Goal: Task Accomplishment & Management: Manage account settings

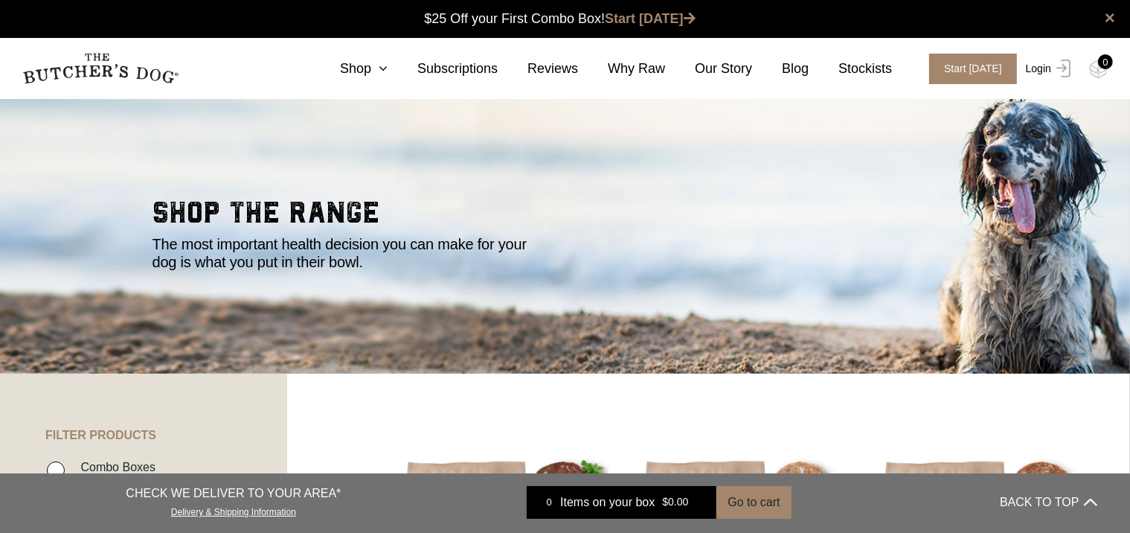
click at [1044, 72] on link "Login" at bounding box center [1046, 69] width 48 height 30
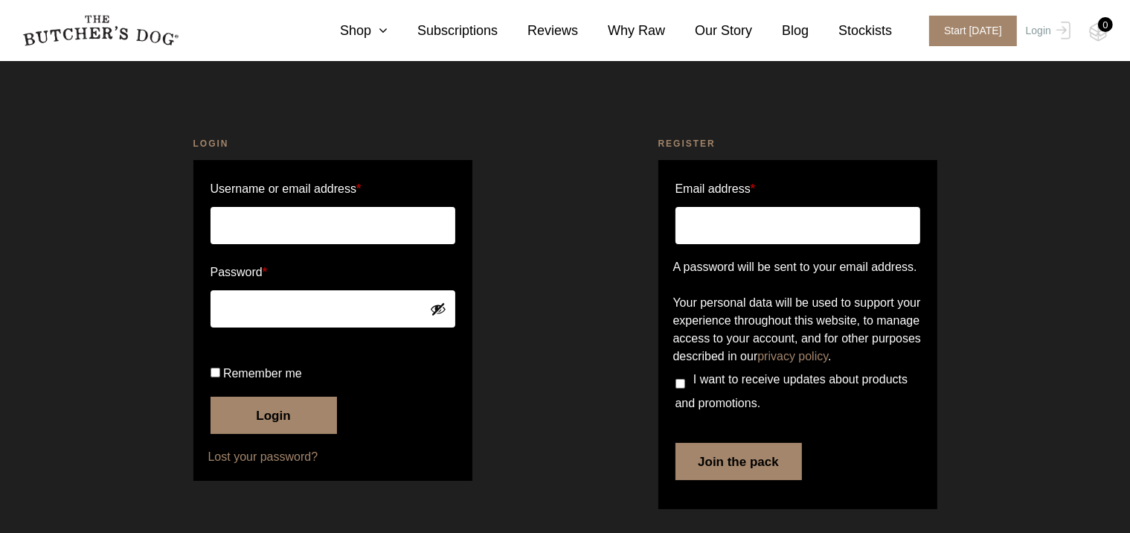
scroll to position [62, 0]
type input "erix.navarro@gmail.com"
click at [282, 419] on button "Login" at bounding box center [274, 414] width 126 height 37
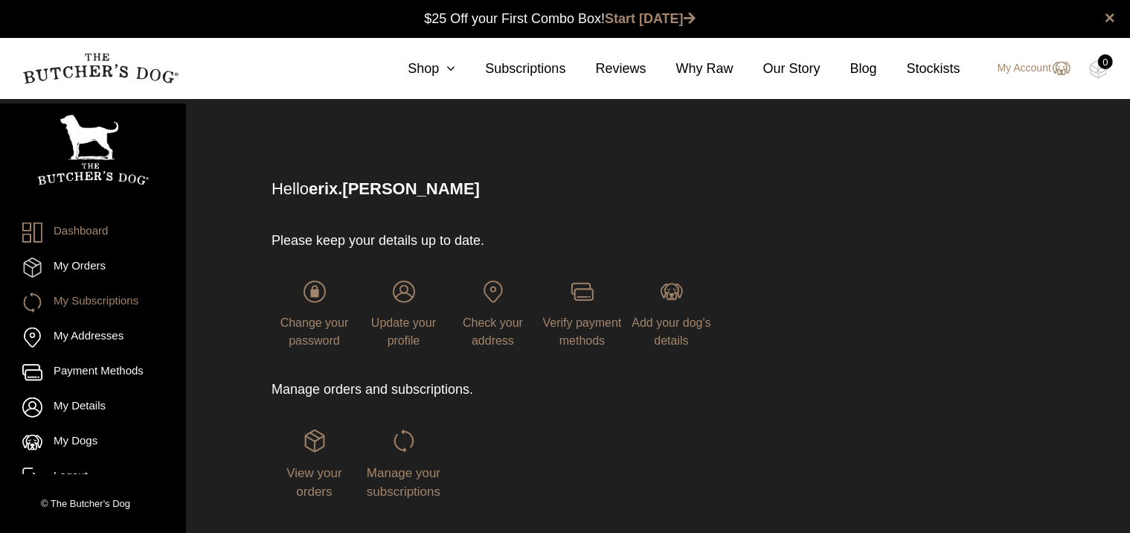
click at [83, 297] on link "My Subscriptions" at bounding box center [92, 302] width 141 height 20
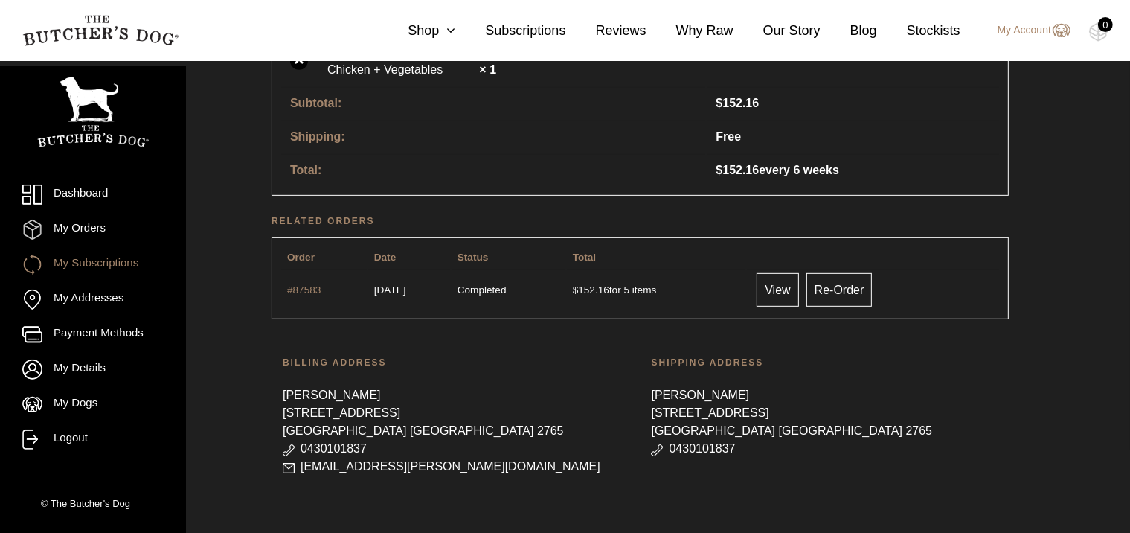
scroll to position [688, 0]
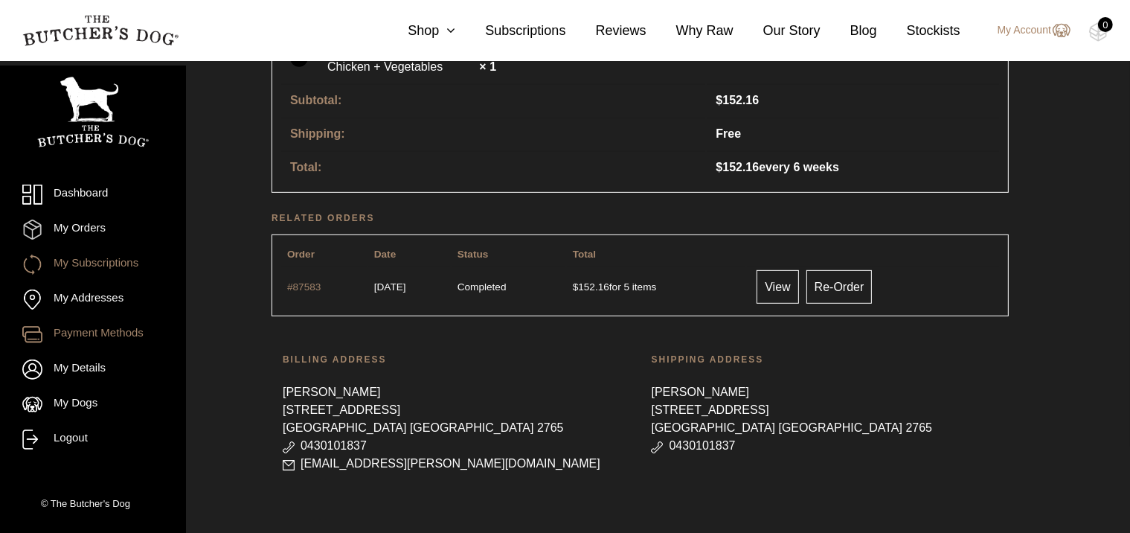
click at [122, 332] on link "Payment Methods" at bounding box center [92, 334] width 141 height 20
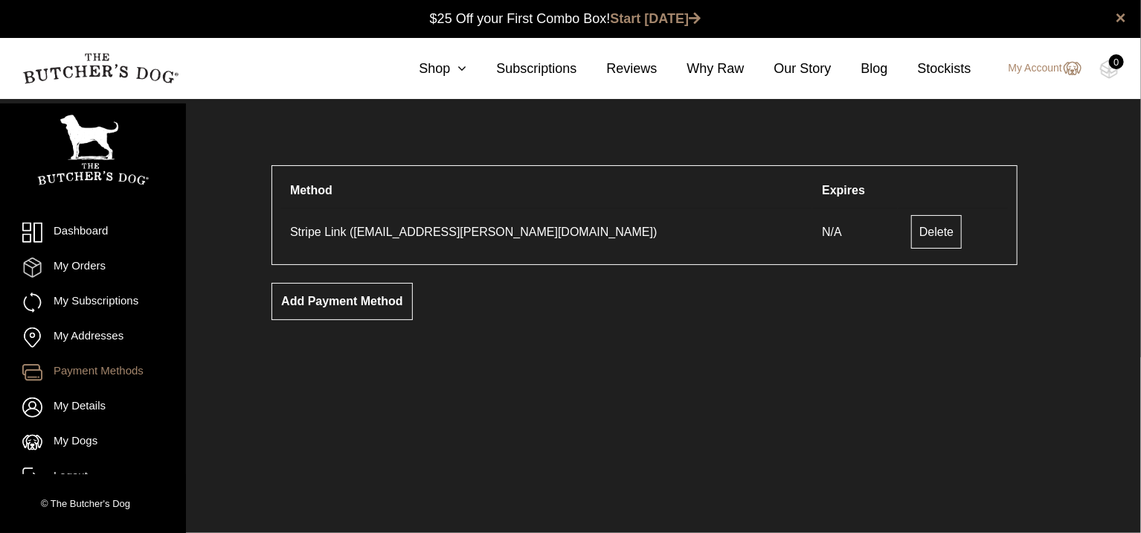
click at [330, 392] on html "Place order ✕ Get item availability info & delivery time for your location. SUB…" at bounding box center [570, 266] width 1141 height 533
click at [911, 236] on link "Delete" at bounding box center [936, 231] width 51 height 33
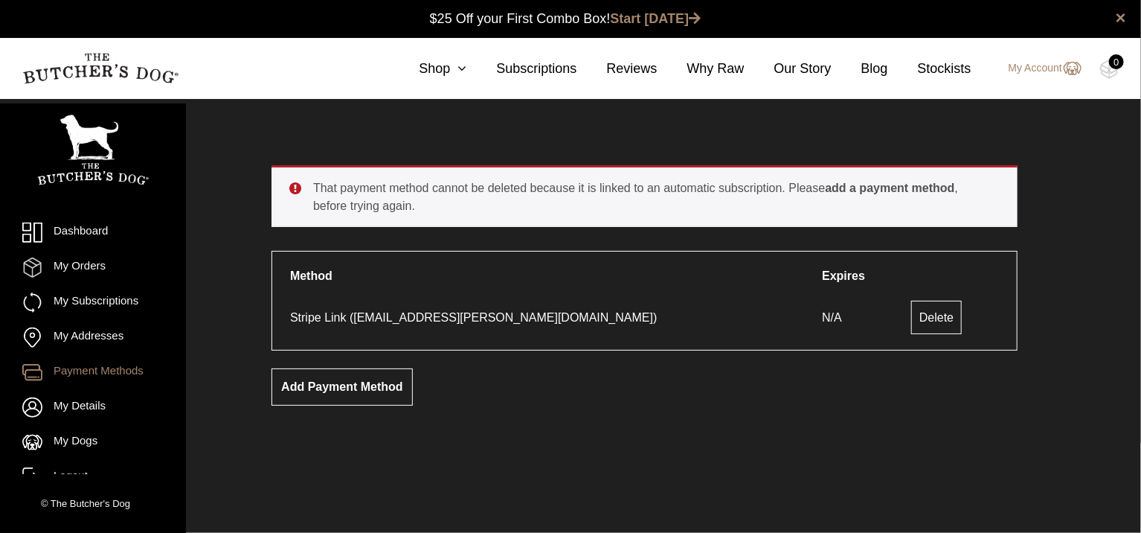
click at [594, 416] on div "That payment method cannot be deleted because it is linked to an automatic subs…" at bounding box center [644, 285] width 895 height 315
click at [342, 387] on link "Add payment method" at bounding box center [341, 386] width 141 height 37
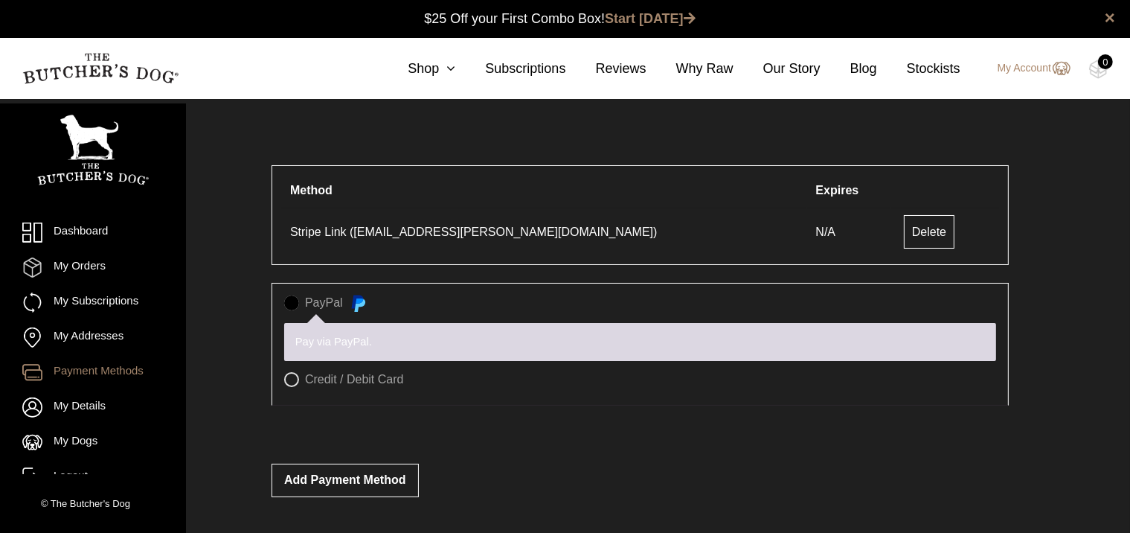
click at [292, 380] on label "Credit / Debit Card" at bounding box center [640, 379] width 712 height 15
radio input "true"
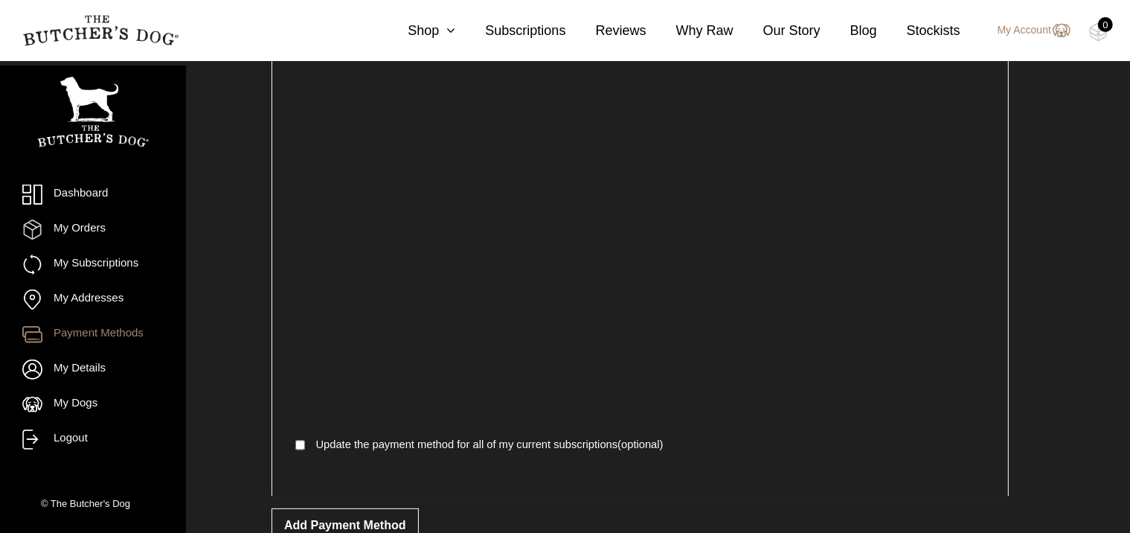
scroll to position [312, 0]
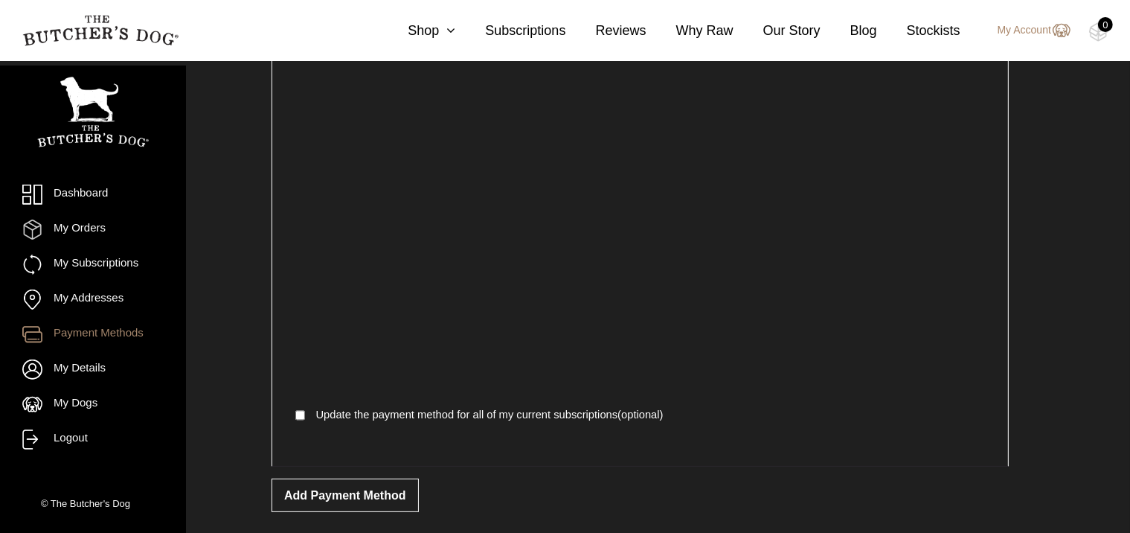
click at [298, 414] on input "Update the payment method for all of my current subscriptions (optional)" at bounding box center [300, 415] width 10 height 22
checkbox input "true"
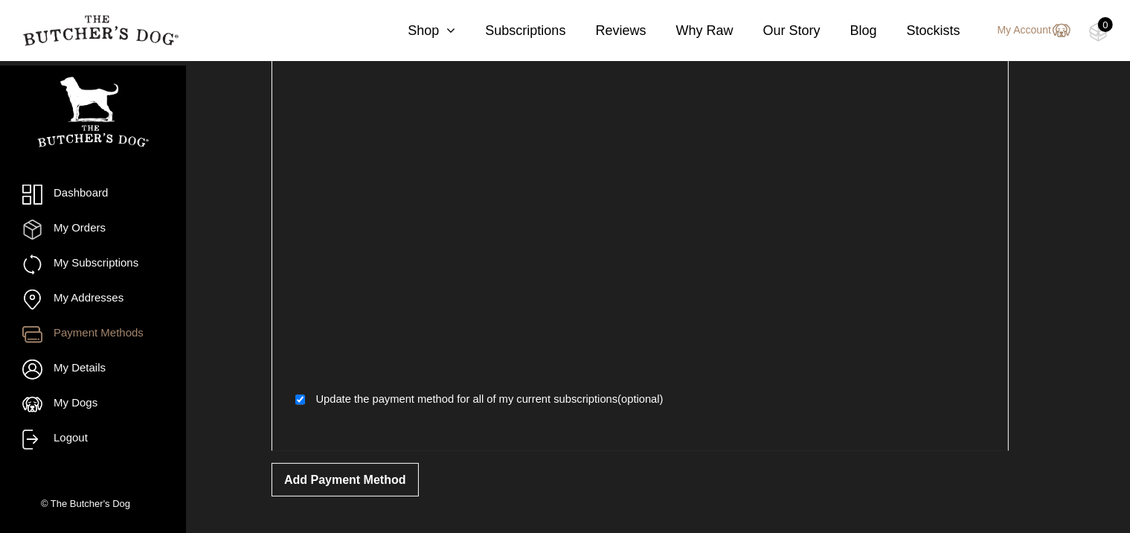
scroll to position [351, 0]
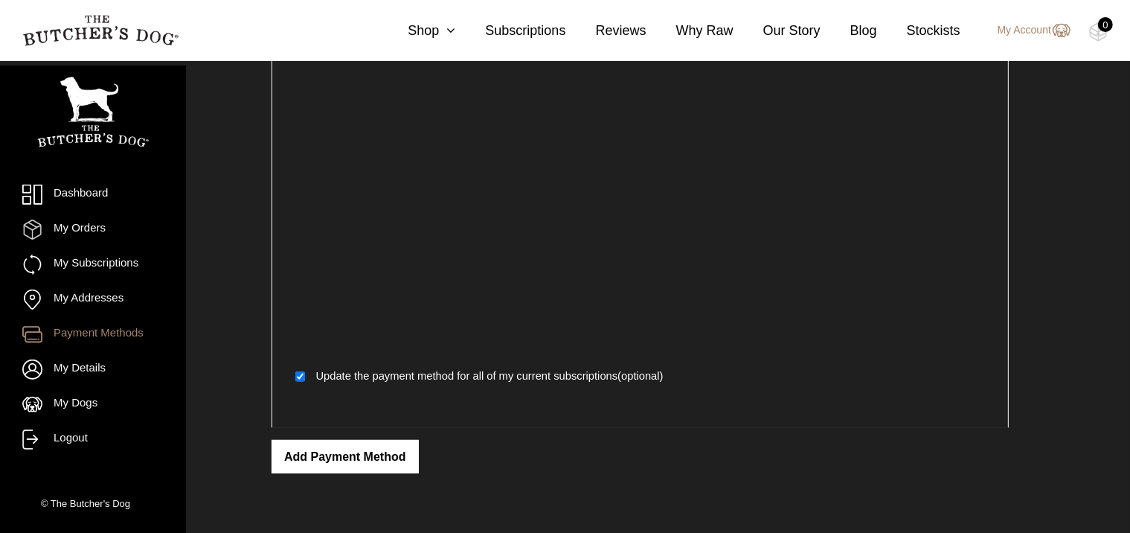
click at [370, 458] on button "Add payment method" at bounding box center [344, 456] width 147 height 33
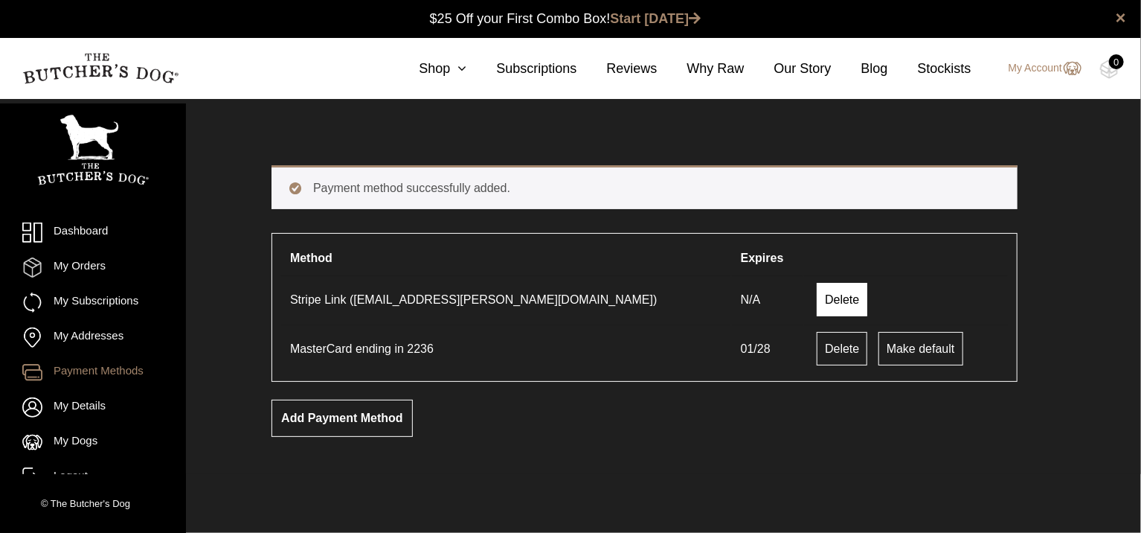
click at [817, 306] on link "Delete" at bounding box center [842, 299] width 51 height 33
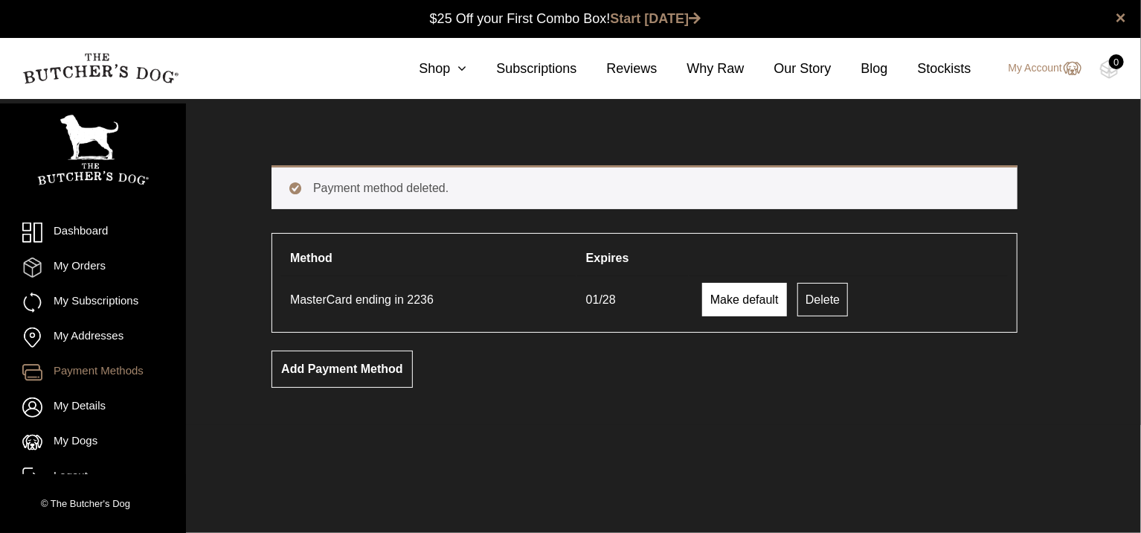
click at [756, 303] on link "Make default" at bounding box center [744, 299] width 85 height 33
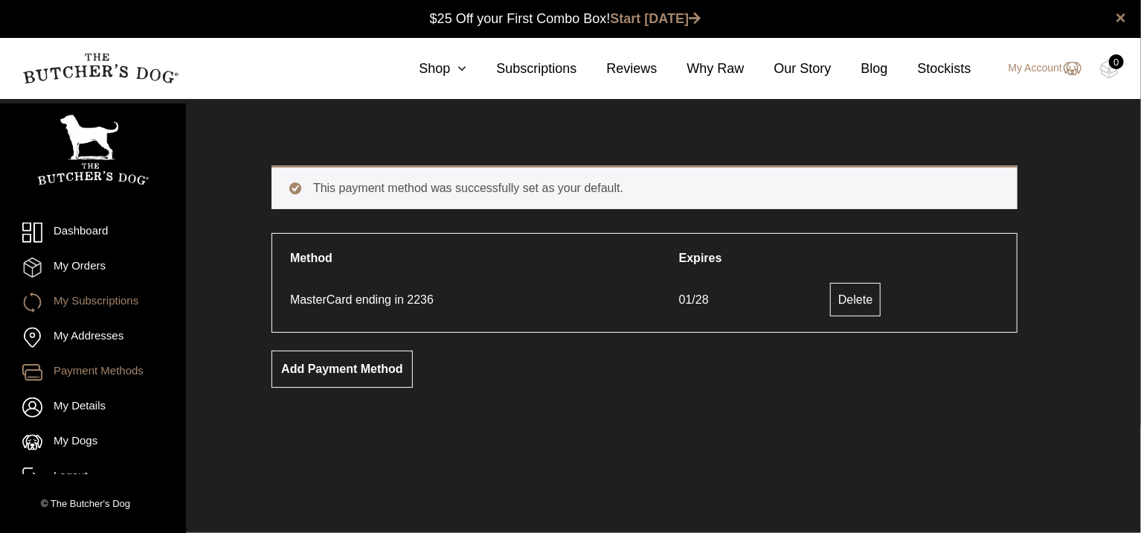
click at [71, 304] on link "My Subscriptions" at bounding box center [92, 302] width 141 height 20
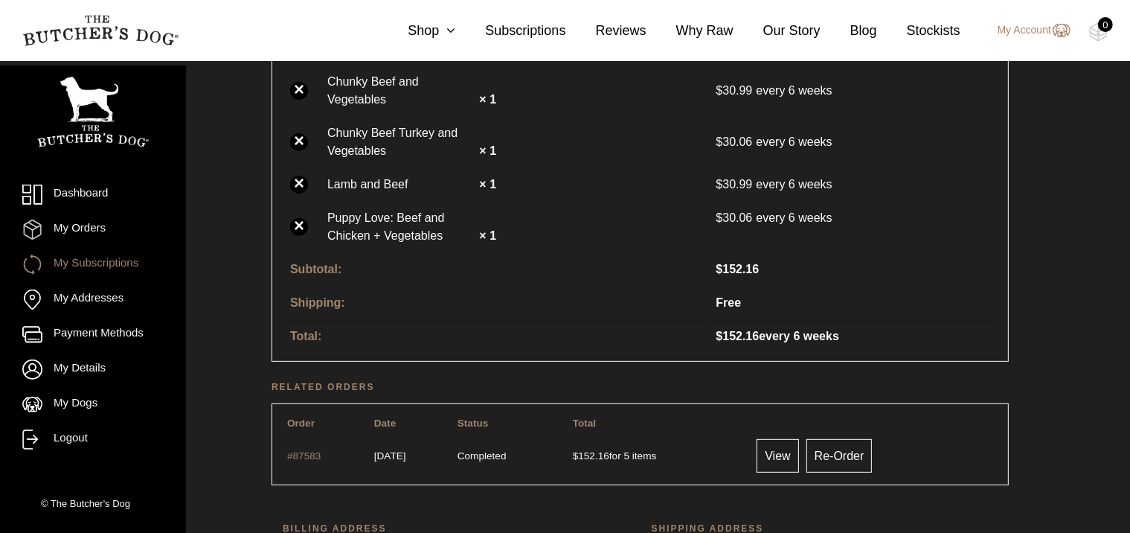
scroll to position [521, 0]
click at [87, 294] on link "My Addresses" at bounding box center [92, 299] width 141 height 20
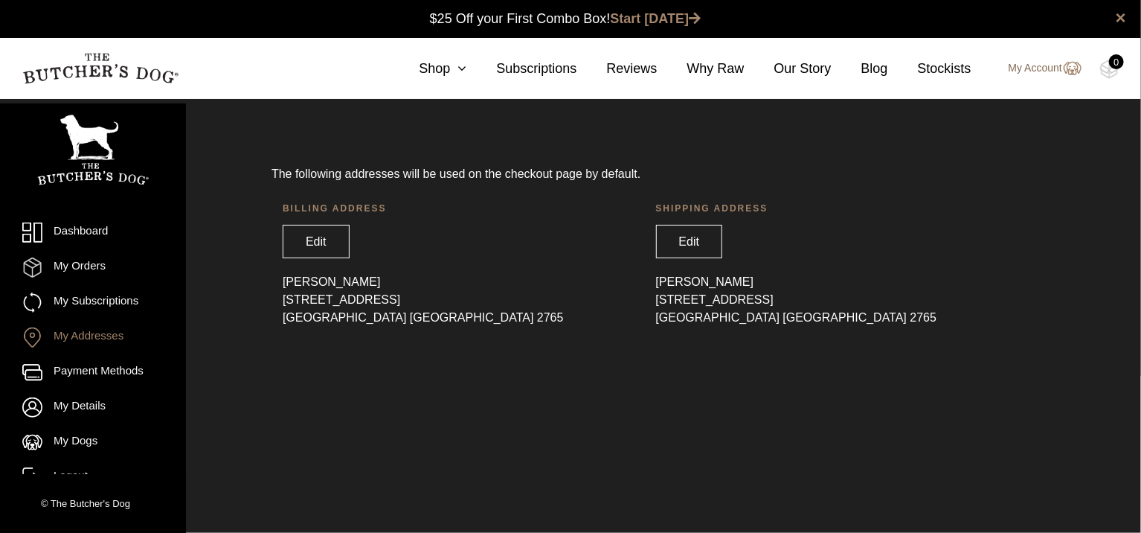
click at [1064, 68] on img at bounding box center [1071, 69] width 19 height 18
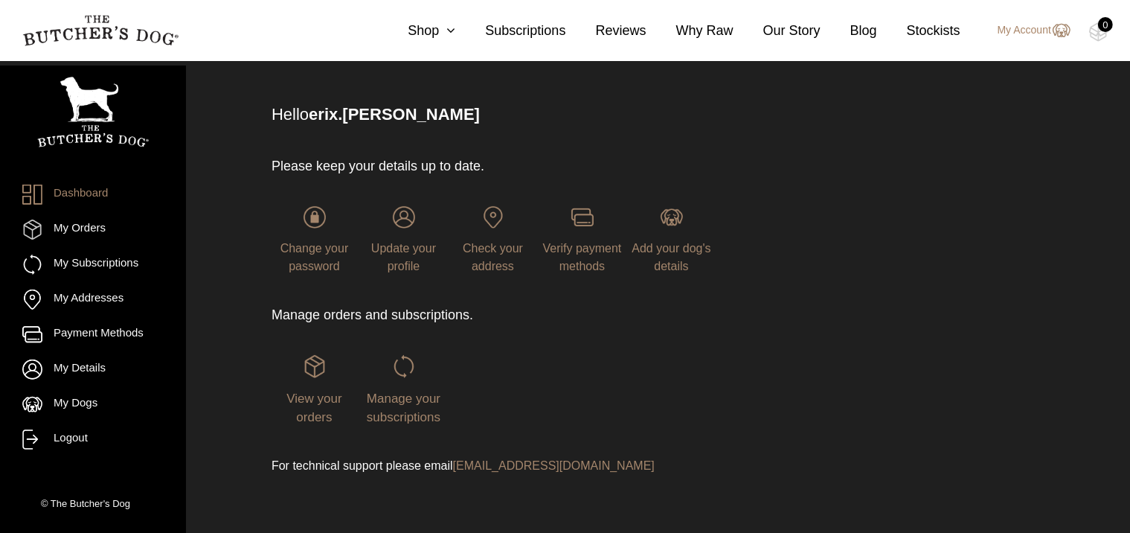
scroll to position [83, 0]
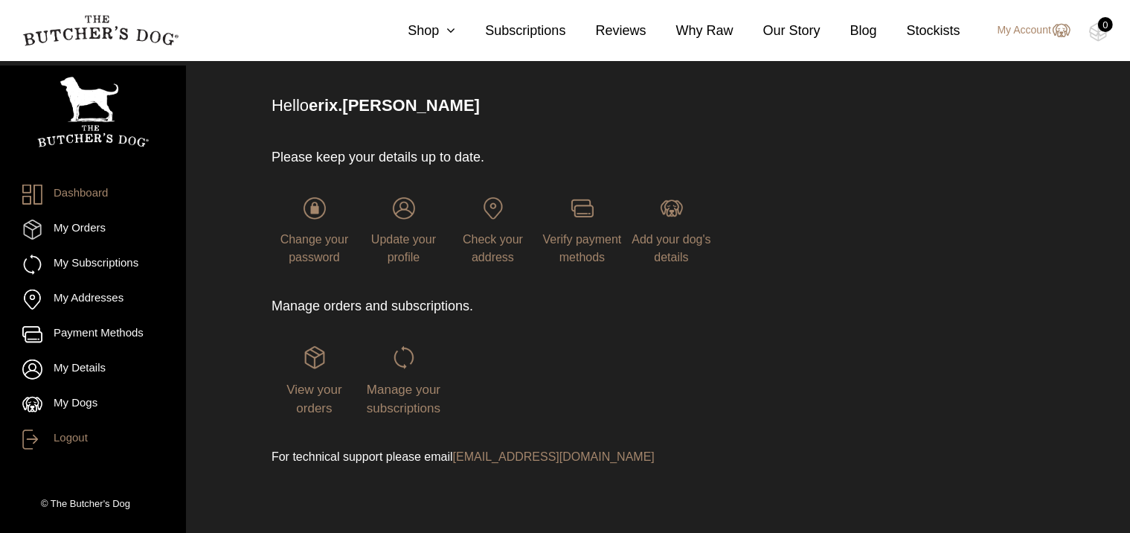
click at [74, 439] on link "Logout" at bounding box center [92, 439] width 141 height 20
